Goal: Task Accomplishment & Management: Manage account settings

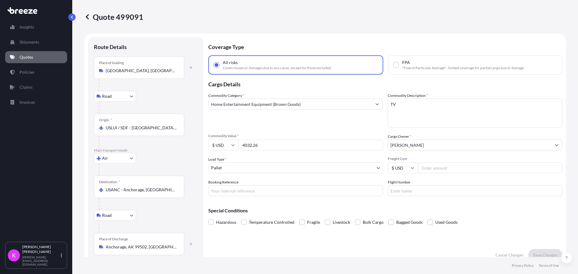
select select "Road"
select select "Air"
select select "Road"
select select "1"
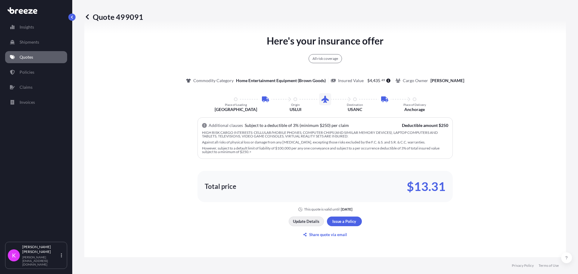
click at [301, 226] on button "Update Details" at bounding box center [305, 222] width 35 height 10
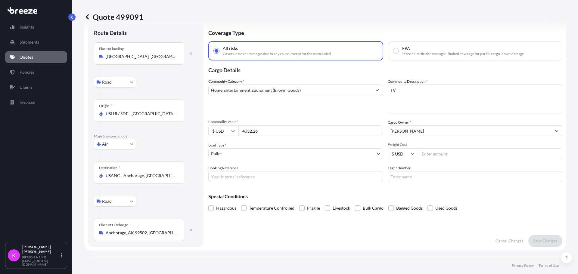
scroll to position [10, 0]
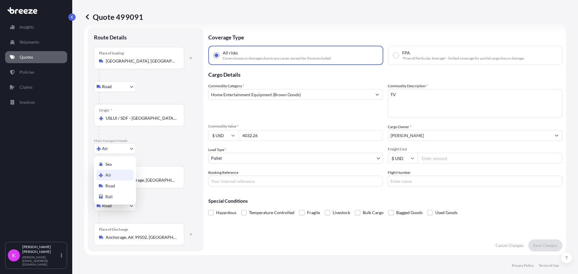
click at [120, 152] on body "Insights Shipments Quotes Policies Claims Invoices K [PERSON_NAME] [PERSON_NAME…" at bounding box center [289, 137] width 578 height 274
click at [116, 188] on div "Road" at bounding box center [114, 185] width 37 height 11
select select "Road"
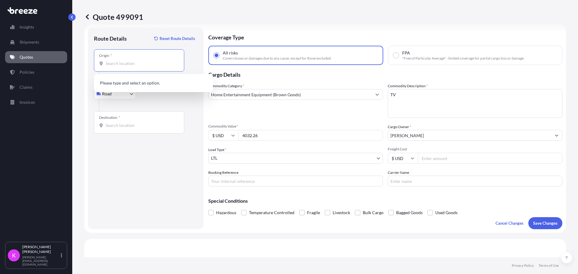
click at [129, 66] on input "Origin *" at bounding box center [141, 63] width 71 height 6
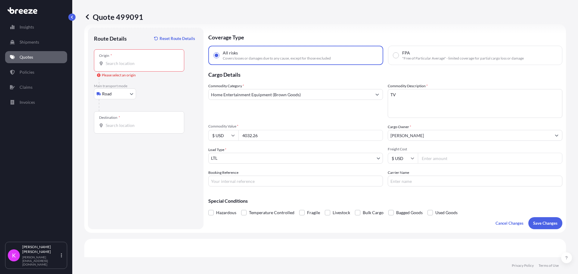
click at [157, 65] on input "Origin * Please select an origin" at bounding box center [141, 63] width 71 height 6
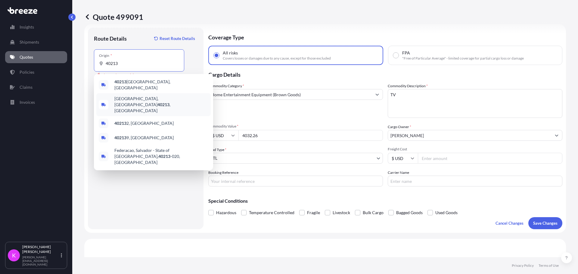
click at [149, 101] on div "[GEOGRAPHIC_DATA] , [GEOGRAPHIC_DATA]" at bounding box center [153, 104] width 114 height 23
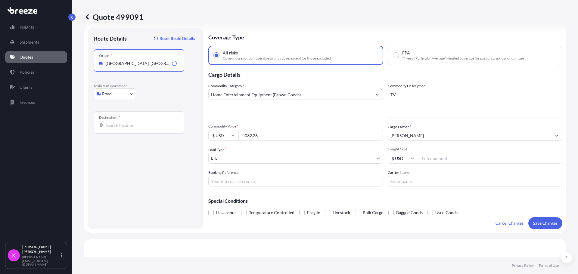
type input "[GEOGRAPHIC_DATA], [GEOGRAPHIC_DATA]"
click at [118, 126] on input "Destination *" at bounding box center [141, 125] width 71 height 6
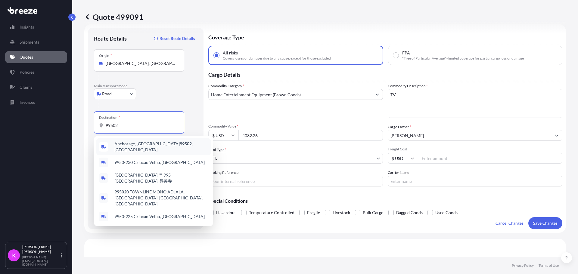
click at [121, 146] on span "Anchorage, AK 99502 , [GEOGRAPHIC_DATA]" at bounding box center [161, 147] width 94 height 12
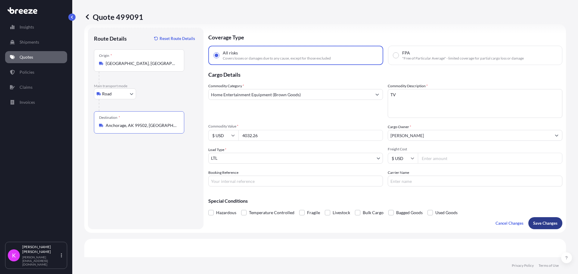
type input "Anchorage, AK 99502, [GEOGRAPHIC_DATA]"
click at [536, 226] on p "Save Changes" at bounding box center [545, 223] width 24 height 6
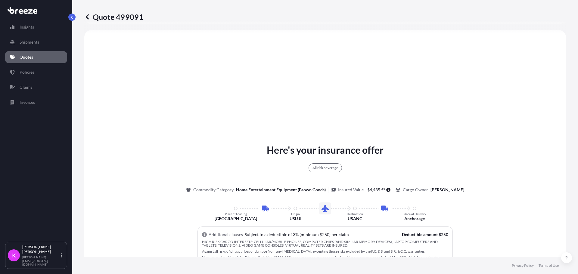
select select "Road"
select select "1"
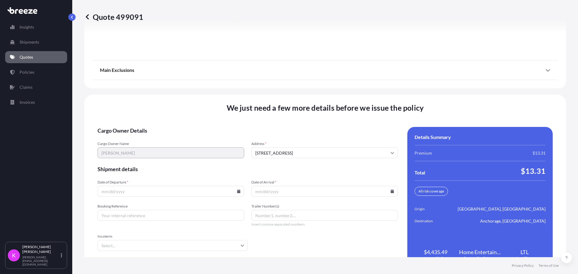
scroll to position [824, 0]
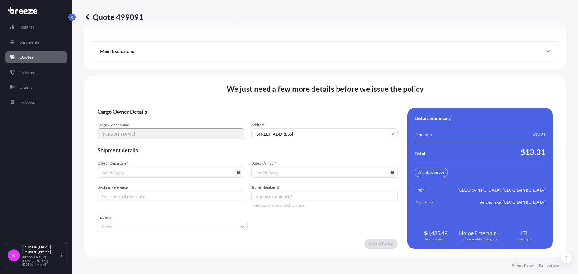
click at [194, 200] on input "Booking Reference" at bounding box center [170, 196] width 146 height 11
click at [179, 175] on input "Date of Departure *" at bounding box center [170, 172] width 146 height 11
click at [240, 174] on input "Date of Departure *" at bounding box center [170, 172] width 146 height 11
click at [238, 173] on icon at bounding box center [238, 173] width 3 height 4
click at [140, 118] on button "16" at bounding box center [142, 119] width 10 height 10
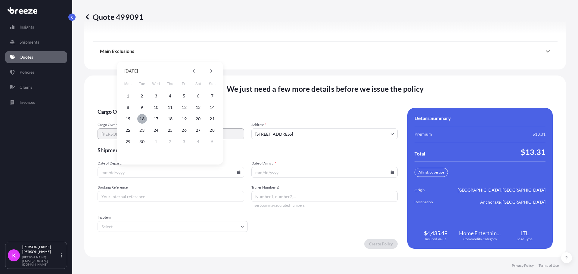
type input "[DATE]"
click at [266, 172] on input "Date of Arrival *" at bounding box center [324, 172] width 146 height 11
click at [390, 171] on icon at bounding box center [391, 173] width 3 height 4
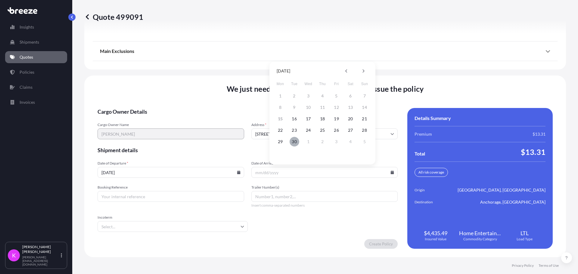
click at [295, 143] on button "30" at bounding box center [294, 142] width 10 height 10
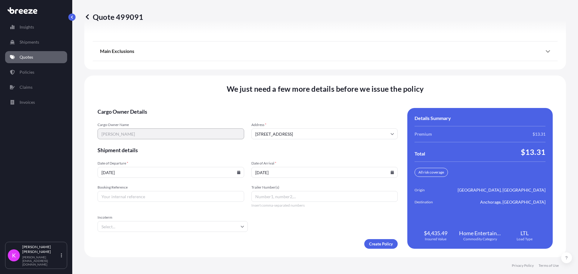
click at [390, 173] on icon at bounding box center [391, 173] width 3 height 4
click at [363, 73] on button at bounding box center [363, 71] width 10 height 10
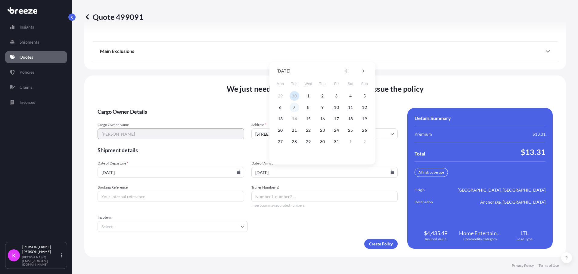
click at [294, 108] on button "7" at bounding box center [294, 108] width 10 height 10
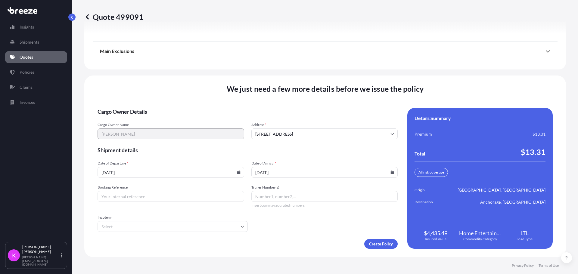
type input "[DATE]"
click at [189, 194] on input "Booking Reference" at bounding box center [170, 196] width 146 height 11
type input "776817"
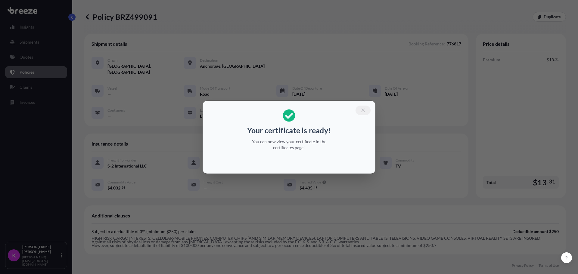
click at [362, 111] on icon "button" at bounding box center [362, 110] width 3 height 3
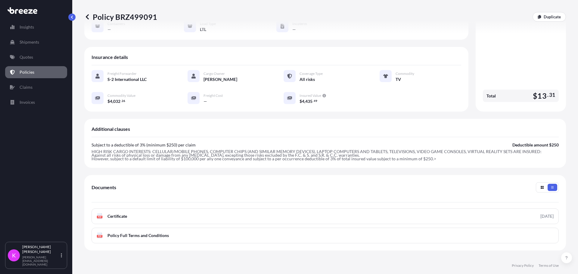
scroll to position [138, 0]
